Goal: Task Accomplishment & Management: Use online tool/utility

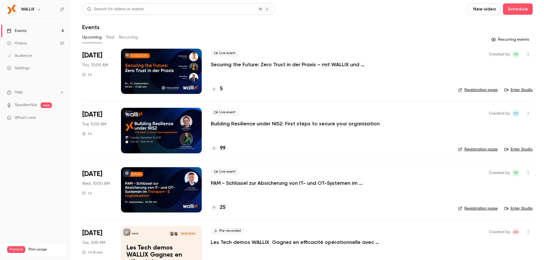
click at [151, 147] on div at bounding box center [161, 130] width 81 height 45
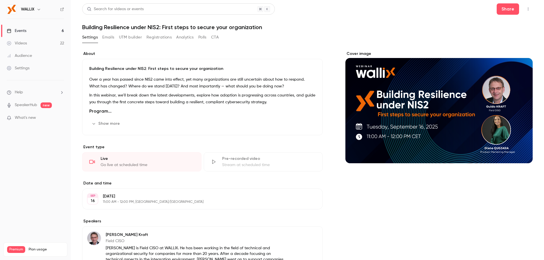
click at [143, 35] on div "Settings Emails UTM builder Registrations Analytics Polls CTA" at bounding box center [150, 37] width 137 height 9
click at [149, 35] on button "Registrations" at bounding box center [158, 37] width 25 height 9
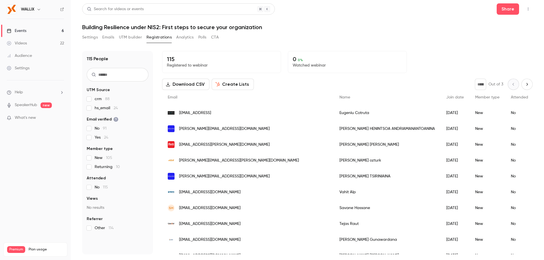
click at [132, 35] on button "UTM builder" at bounding box center [130, 37] width 23 height 9
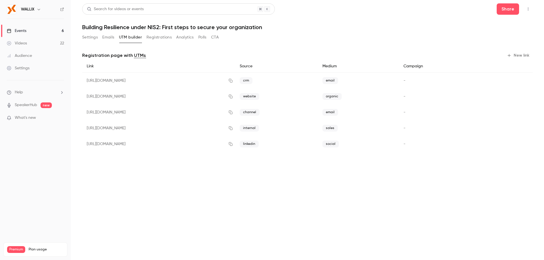
click at [84, 39] on button "Settings" at bounding box center [90, 37] width 16 height 9
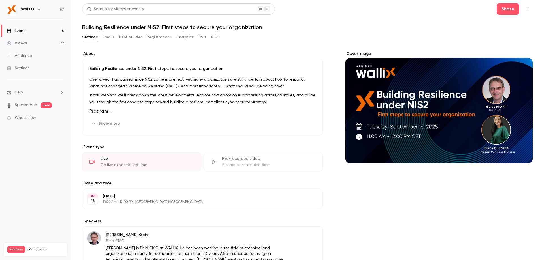
click at [124, 36] on button "UTM builder" at bounding box center [130, 37] width 23 height 9
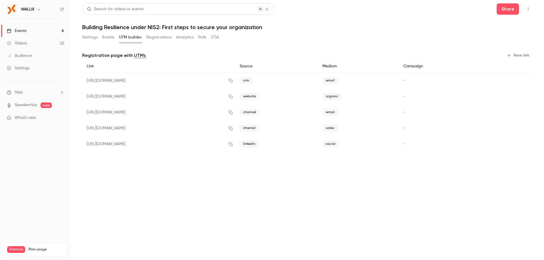
click at [525, 54] on button "New link" at bounding box center [518, 55] width 28 height 9
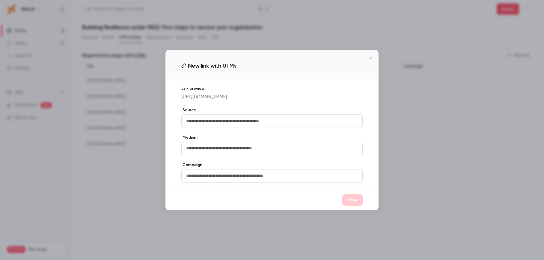
click at [205, 124] on input "text" at bounding box center [271, 121] width 181 height 14
type input "*"
type input "********"
click at [200, 156] on input "text" at bounding box center [271, 149] width 181 height 14
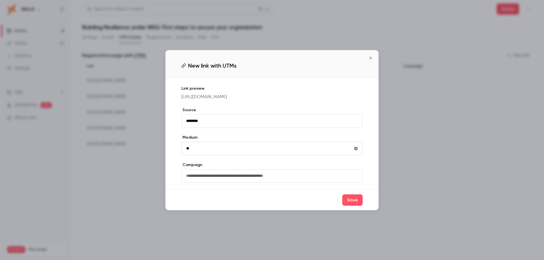
type input "*"
type input "**********"
click at [357, 206] on button "Save" at bounding box center [352, 200] width 20 height 11
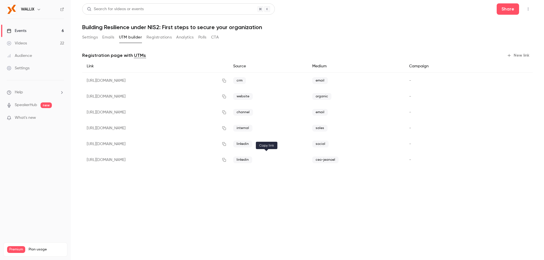
click at [226, 160] on icon "button" at bounding box center [224, 160] width 5 height 4
click at [17, 28] on div "Events" at bounding box center [17, 31] width 20 height 6
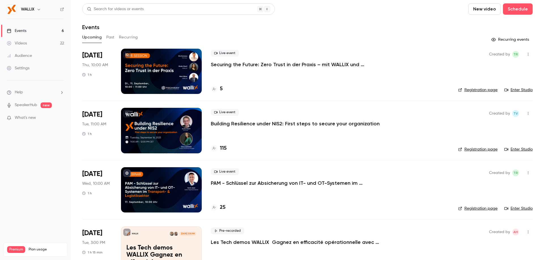
click at [172, 123] on div at bounding box center [161, 130] width 81 height 45
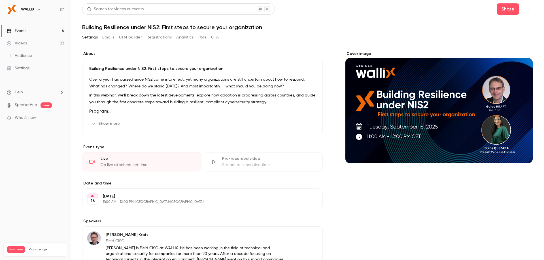
click at [153, 36] on button "Registrations" at bounding box center [158, 37] width 25 height 9
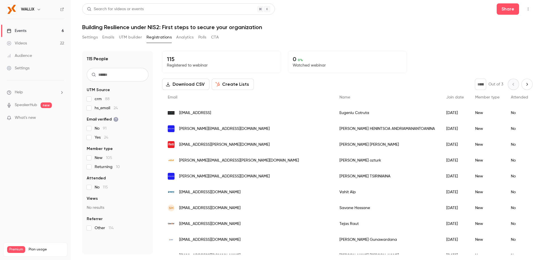
click at [136, 41] on button "UTM builder" at bounding box center [130, 37] width 23 height 9
